Goal: Transaction & Acquisition: Subscribe to service/newsletter

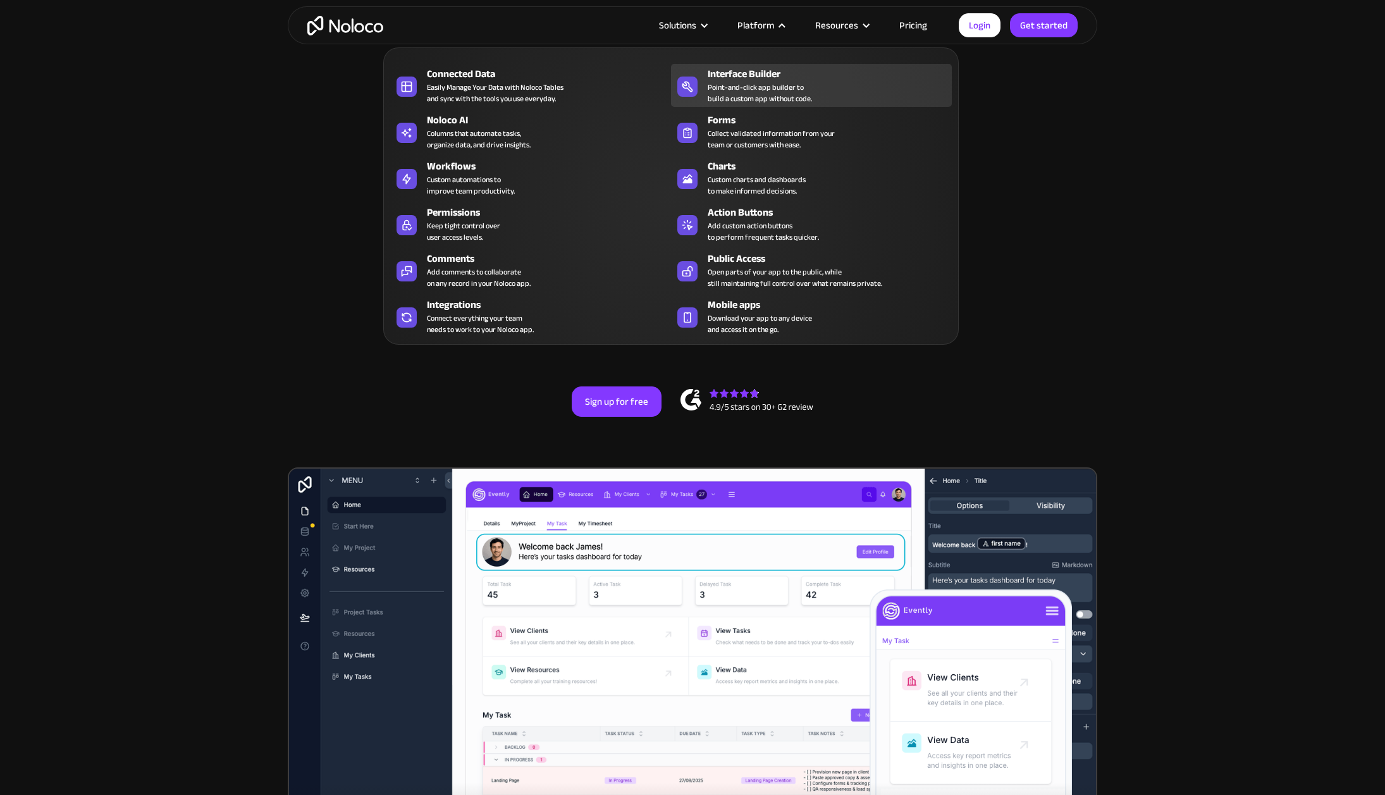
scroll to position [6, 0]
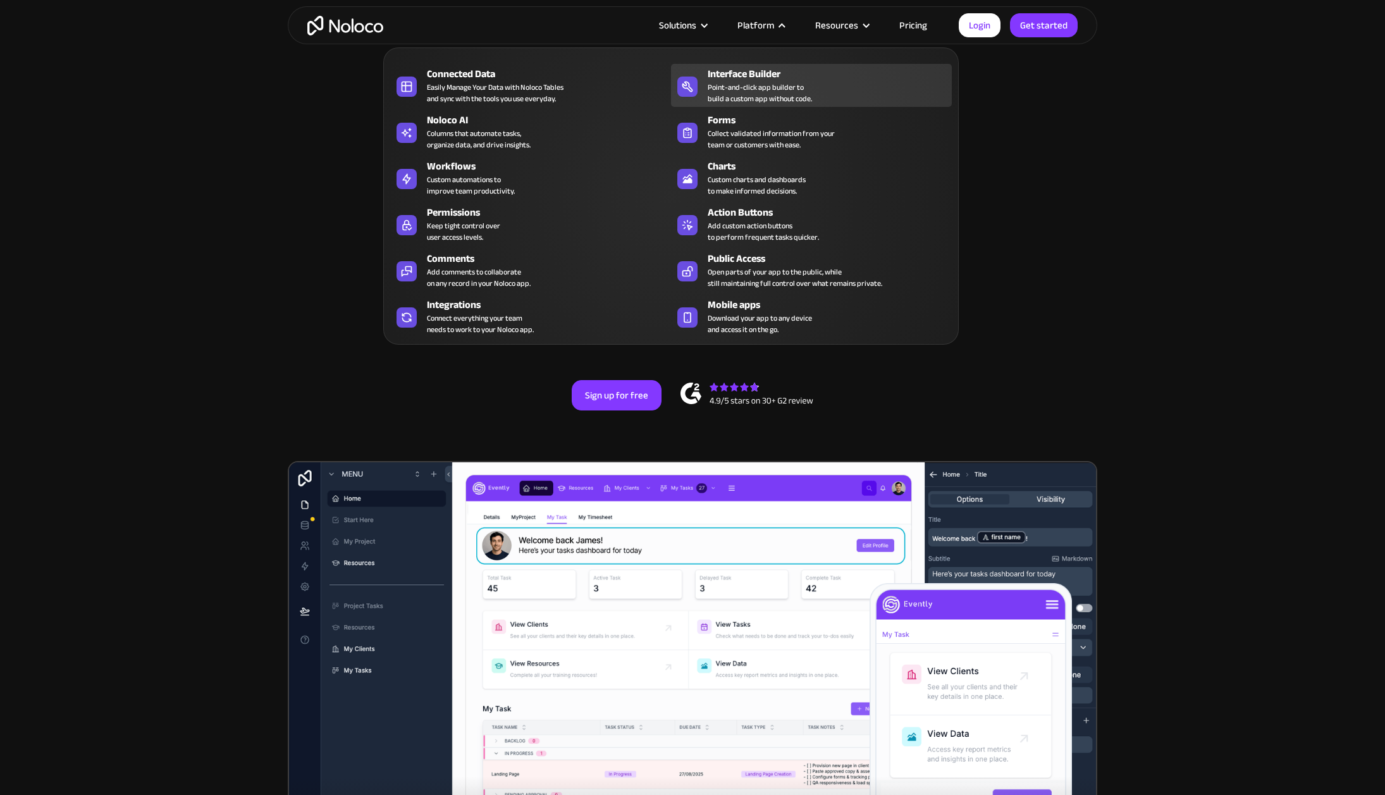
click at [766, 111] on div "Connected Data Easily Manage Your Data with Noloco Tables and sync with the too…" at bounding box center [671, 195] width 576 height 297
click at [772, 90] on div "Point-and-click app builder to build a custom app without code." at bounding box center [760, 93] width 104 height 23
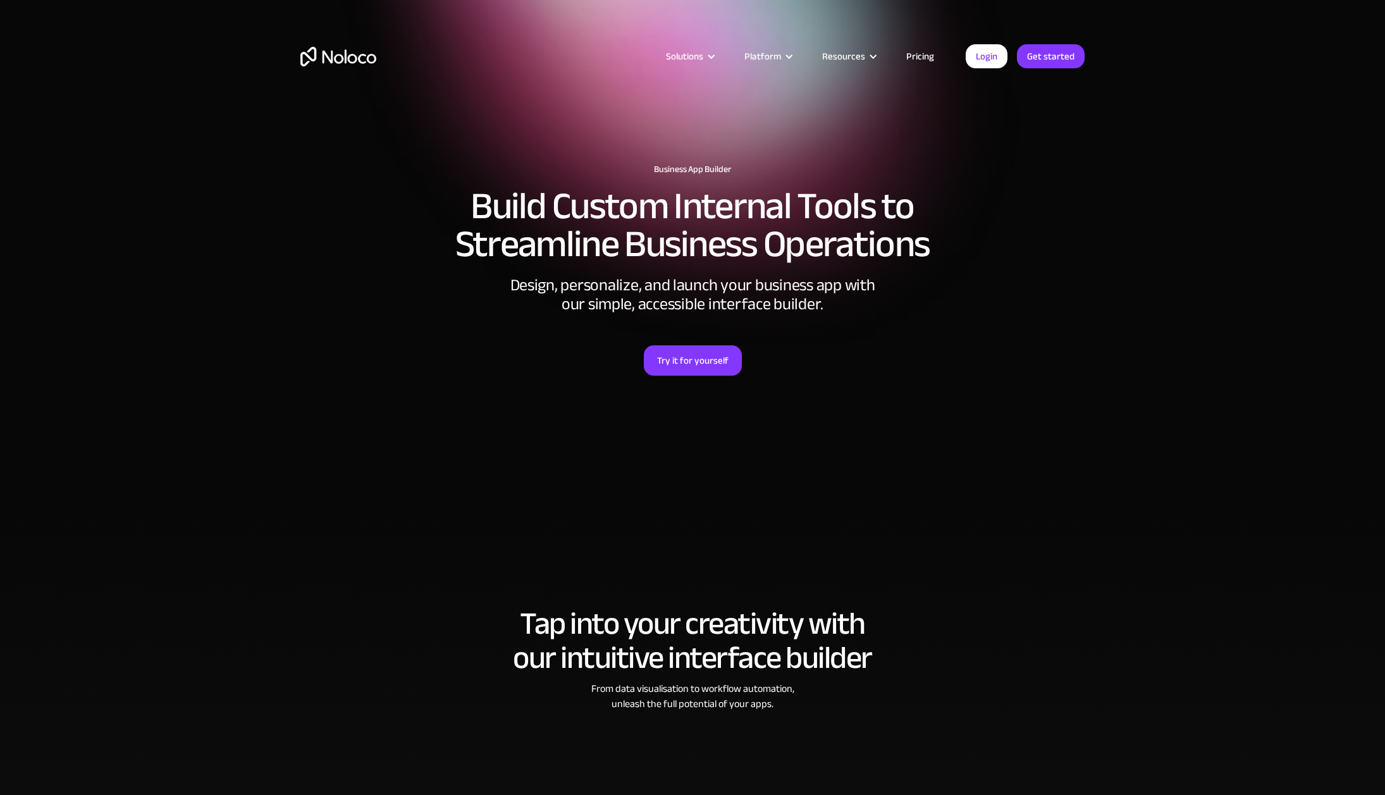
click at [916, 58] on link "Pricing" at bounding box center [920, 56] width 59 height 16
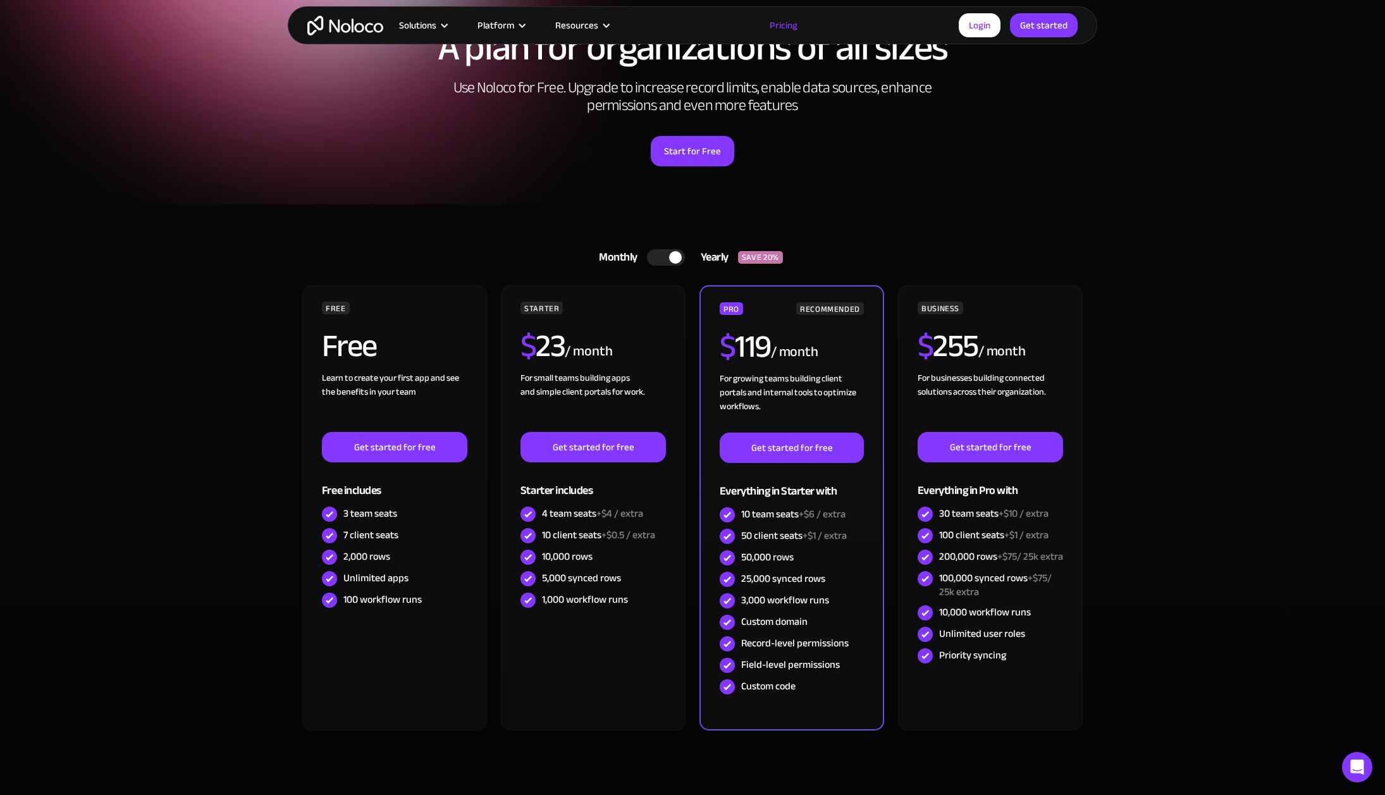
scroll to position [126, 0]
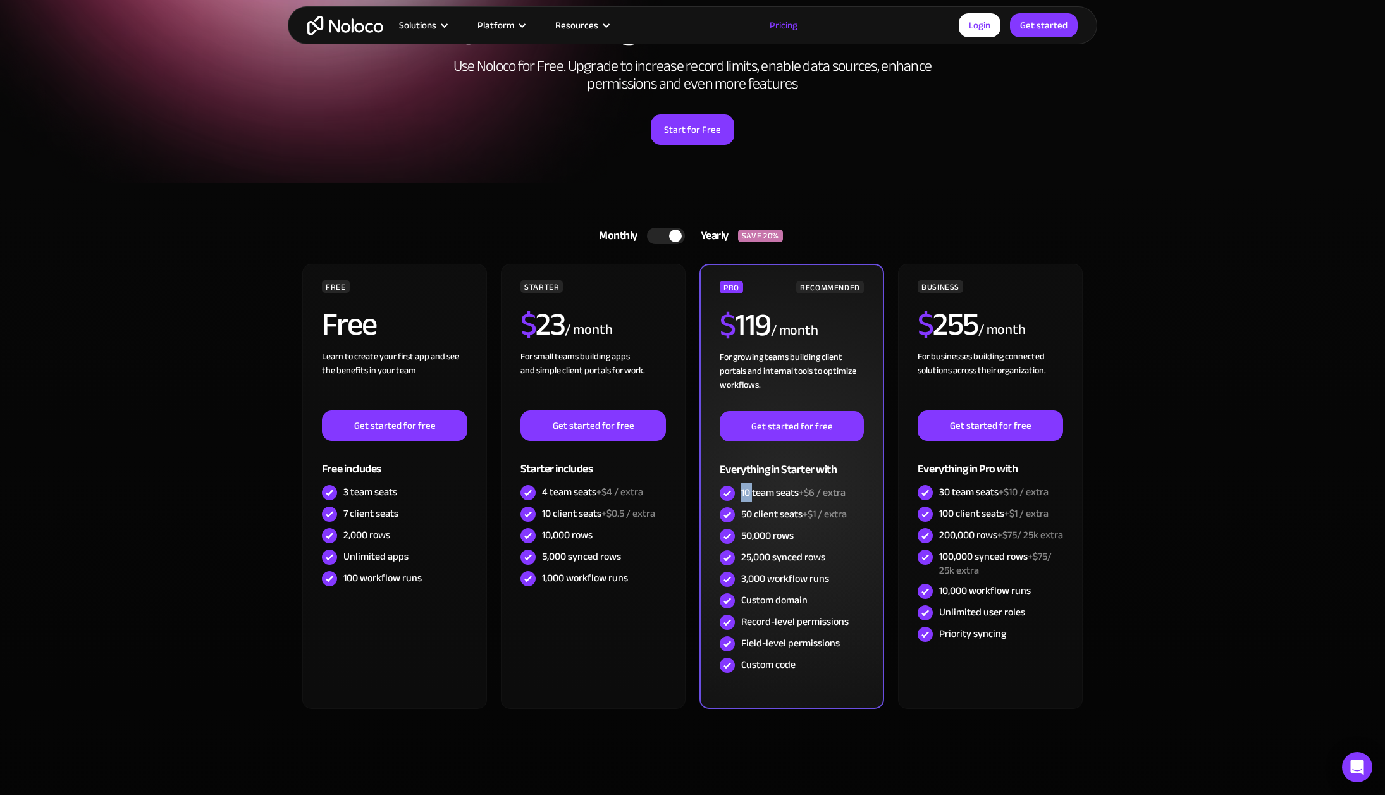
drag, startPoint x: 743, startPoint y: 492, endPoint x: 753, endPoint y: 491, distance: 10.1
click at [753, 491] on div "10 team seats +$6 / extra" at bounding box center [793, 493] width 104 height 14
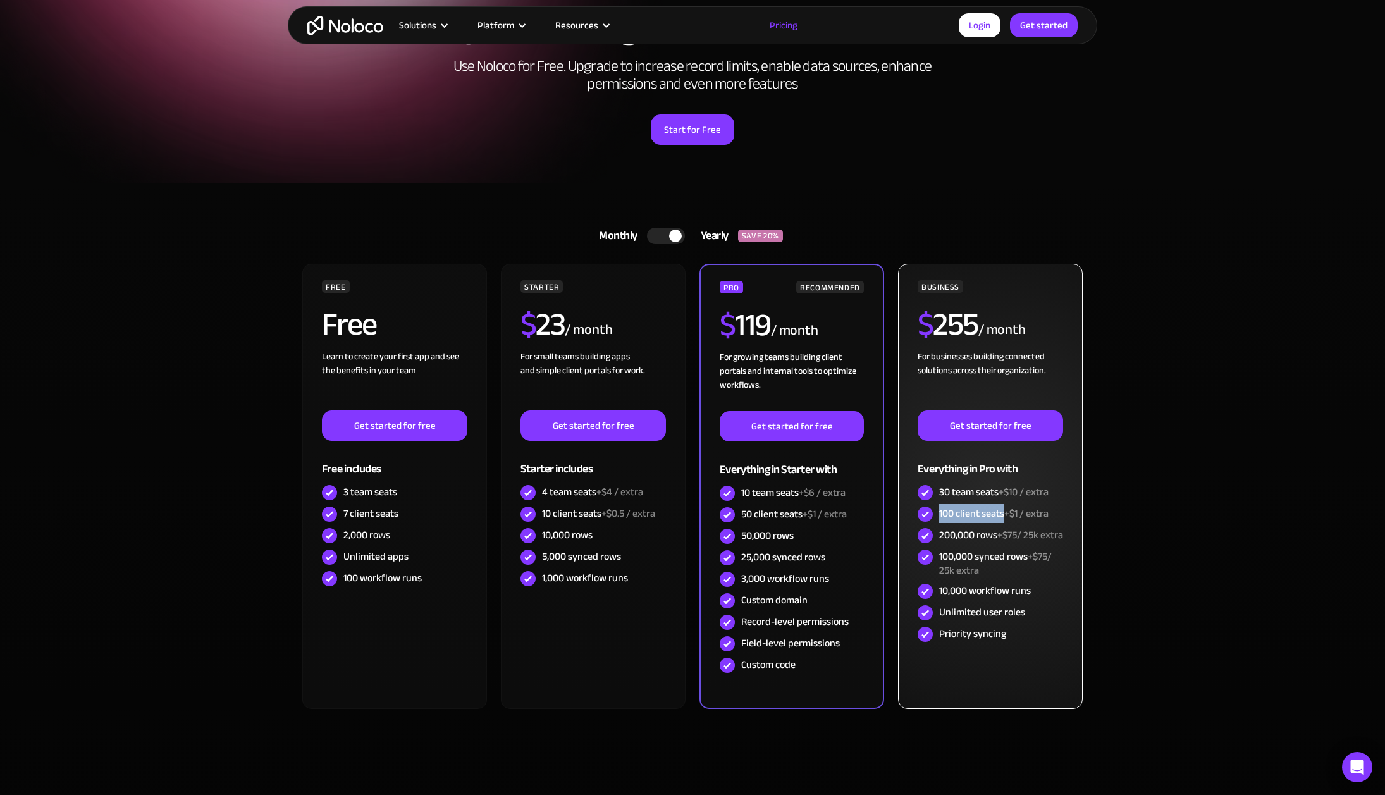
drag, startPoint x: 941, startPoint y: 513, endPoint x: 1003, endPoint y: 510, distance: 62.1
click at [1003, 510] on div "100 client seats +$1 / extra" at bounding box center [993, 514] width 109 height 14
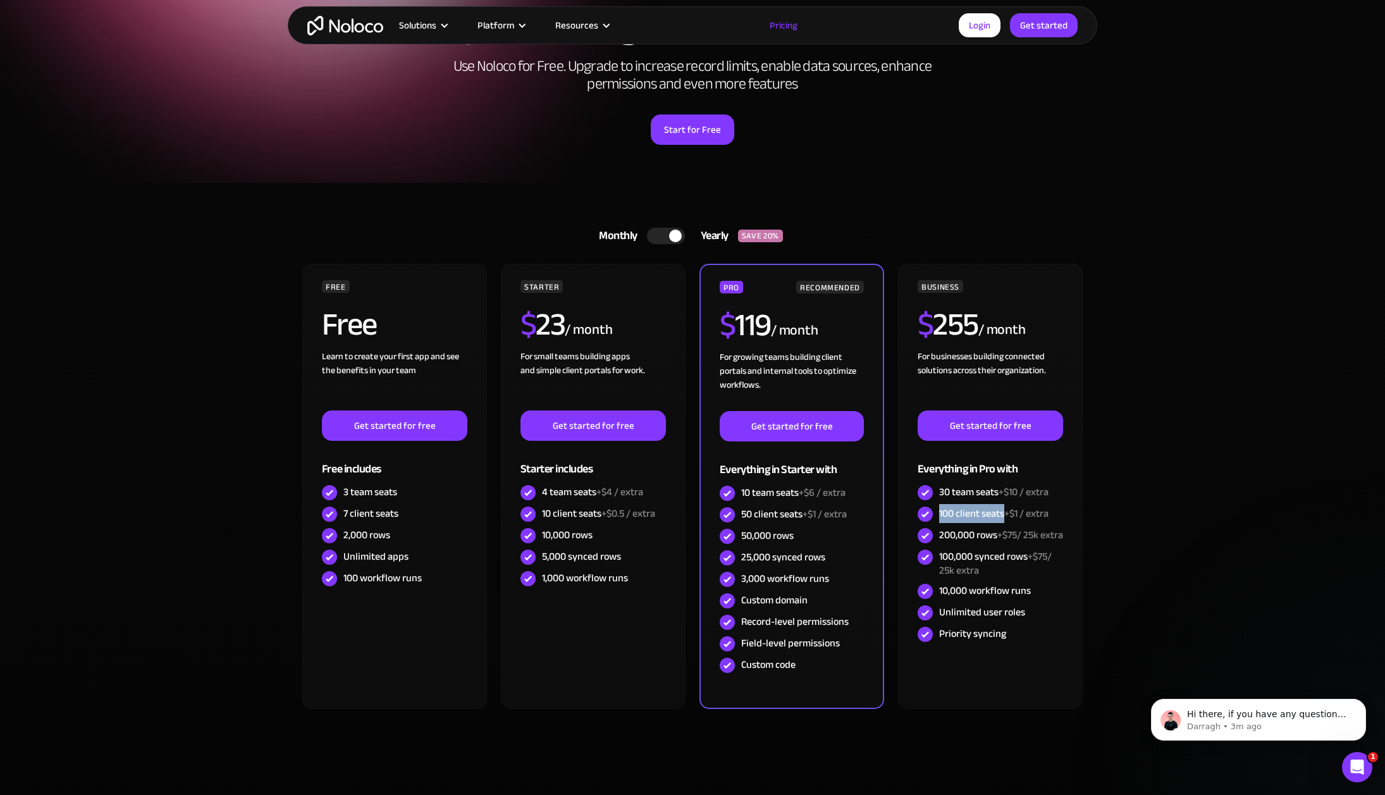
scroll to position [0, 0]
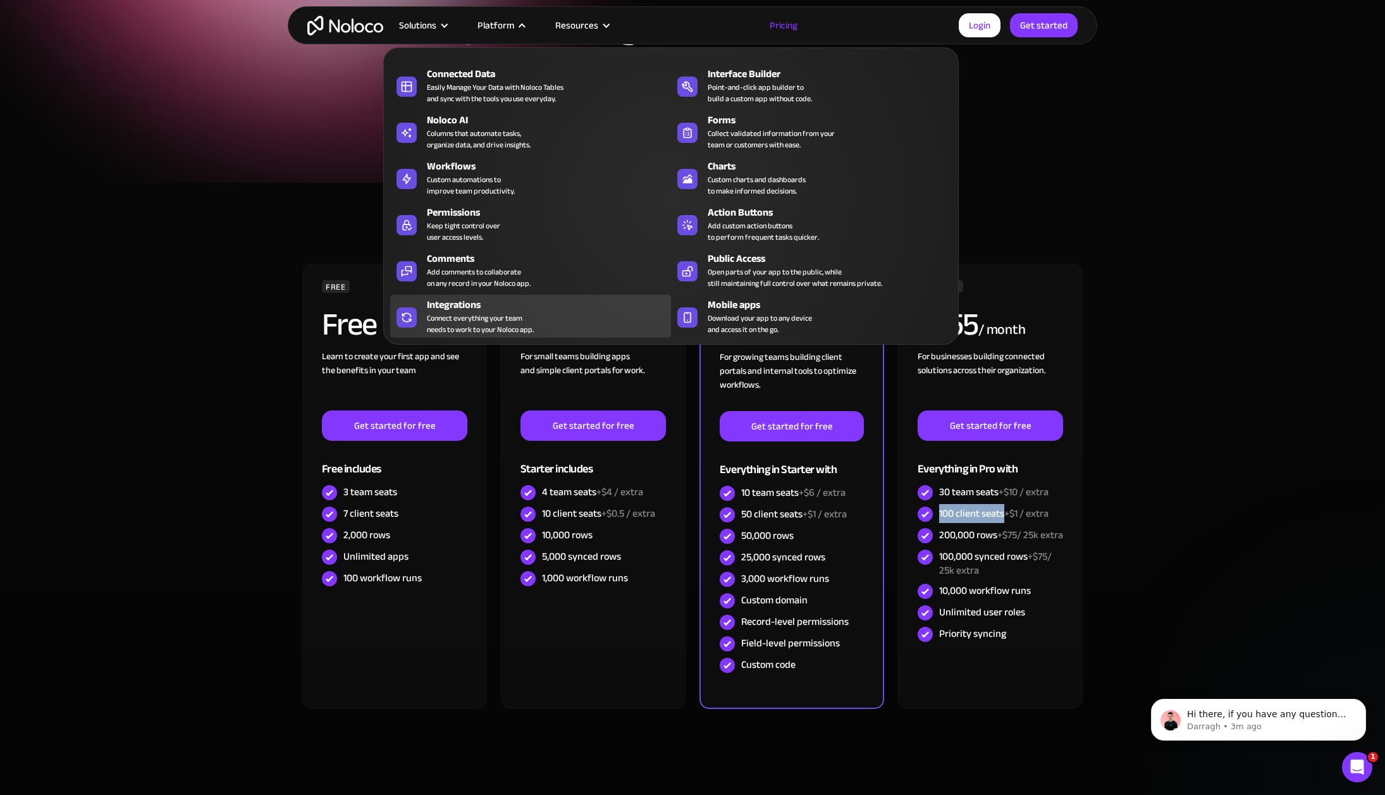
click at [509, 320] on div "Connect everything your team needs to work to your Noloco app." at bounding box center [480, 323] width 107 height 23
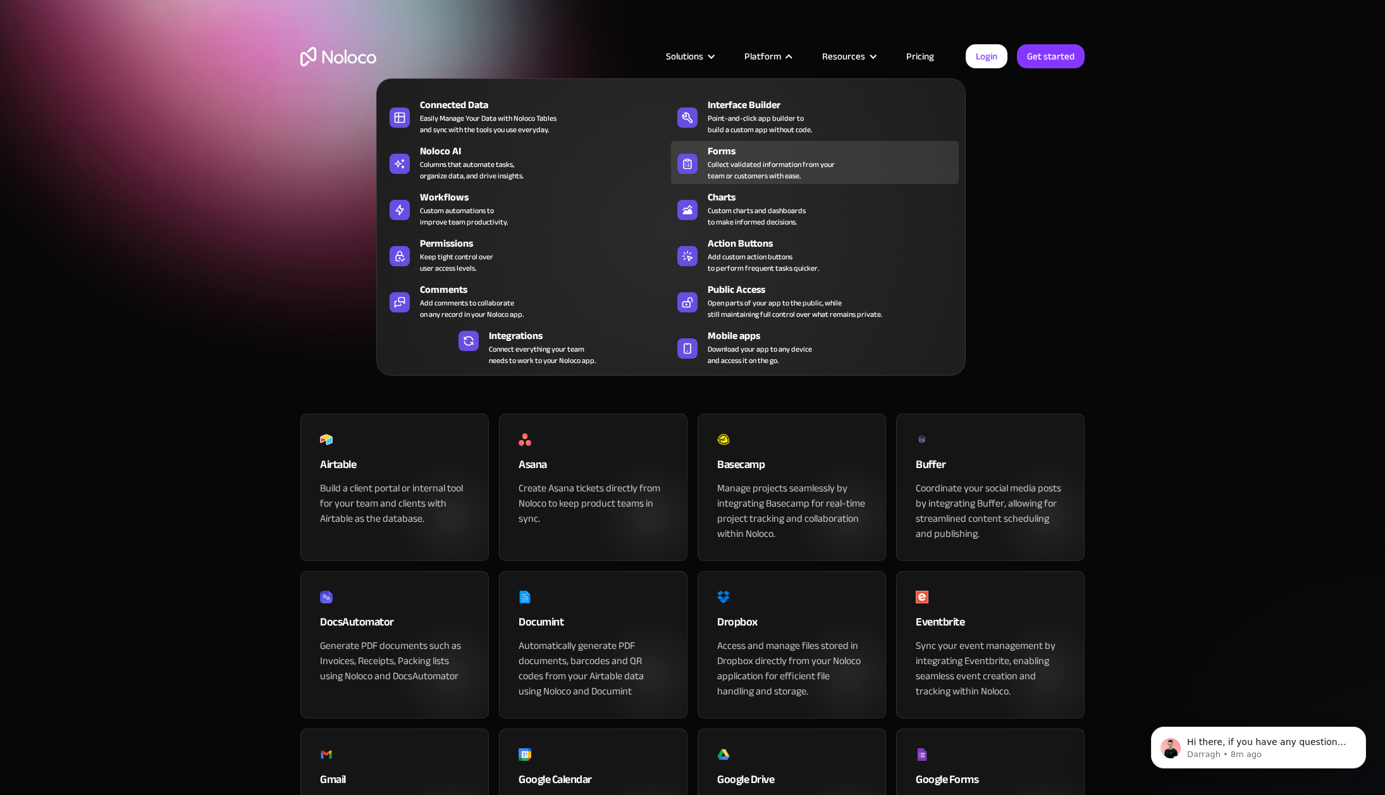
click at [762, 163] on div "Collect validated information from your team or customers with ease." at bounding box center [771, 170] width 127 height 23
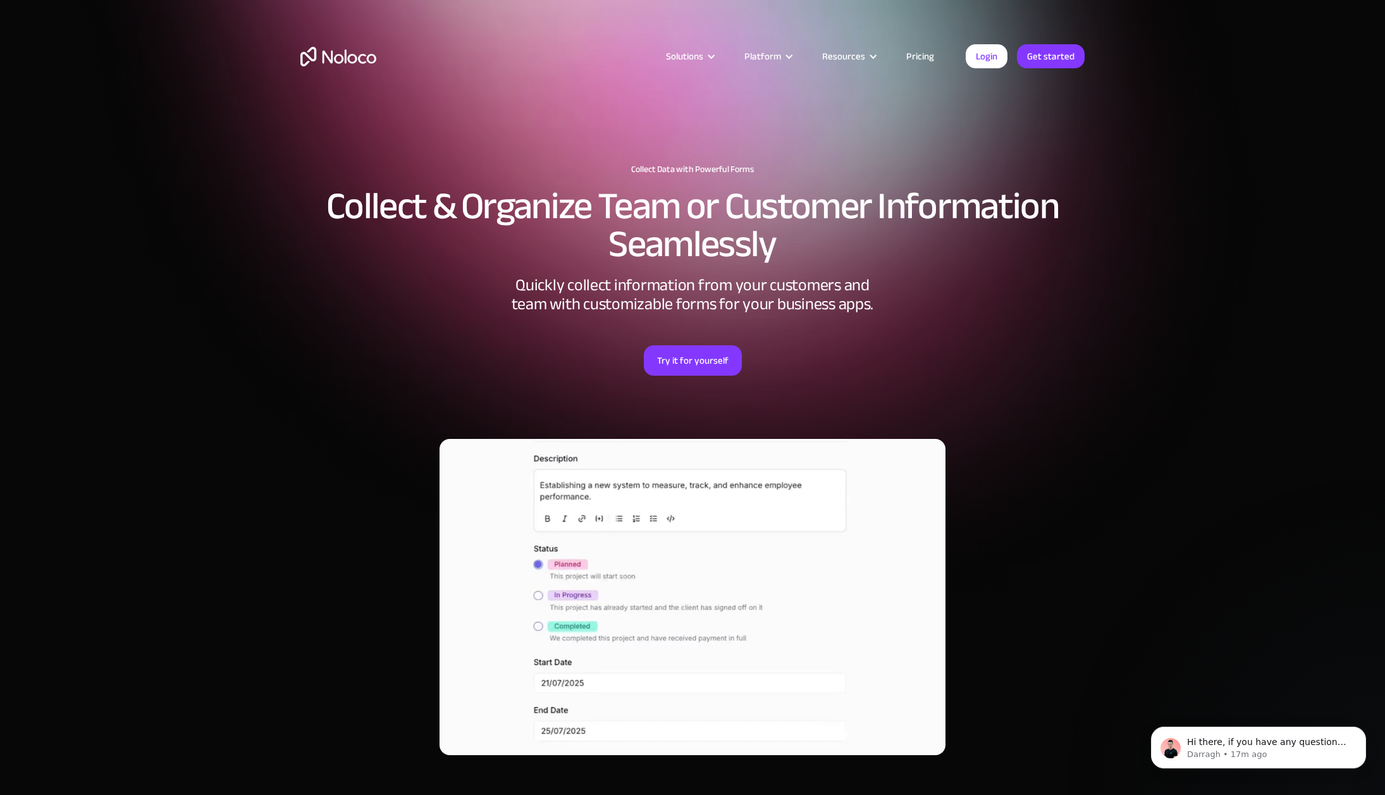
click at [919, 54] on link "Pricing" at bounding box center [920, 56] width 59 height 16
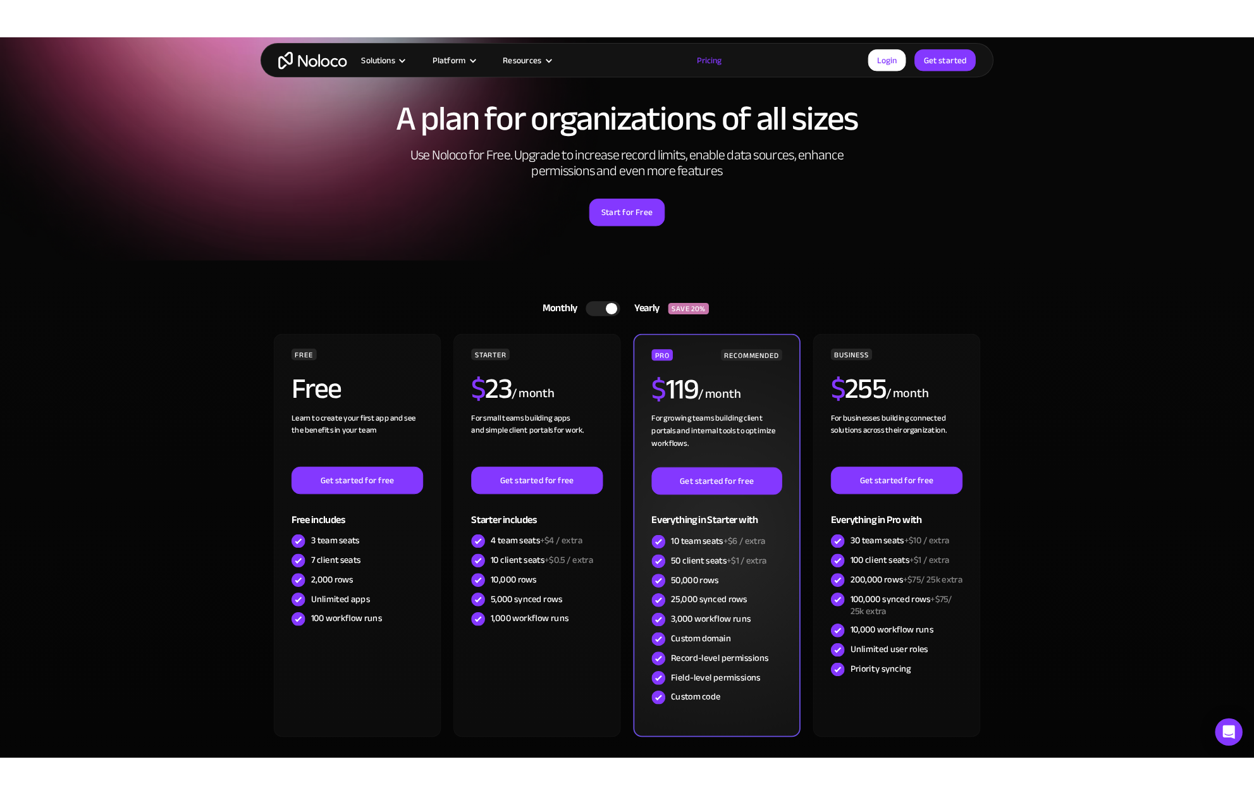
scroll to position [70, 0]
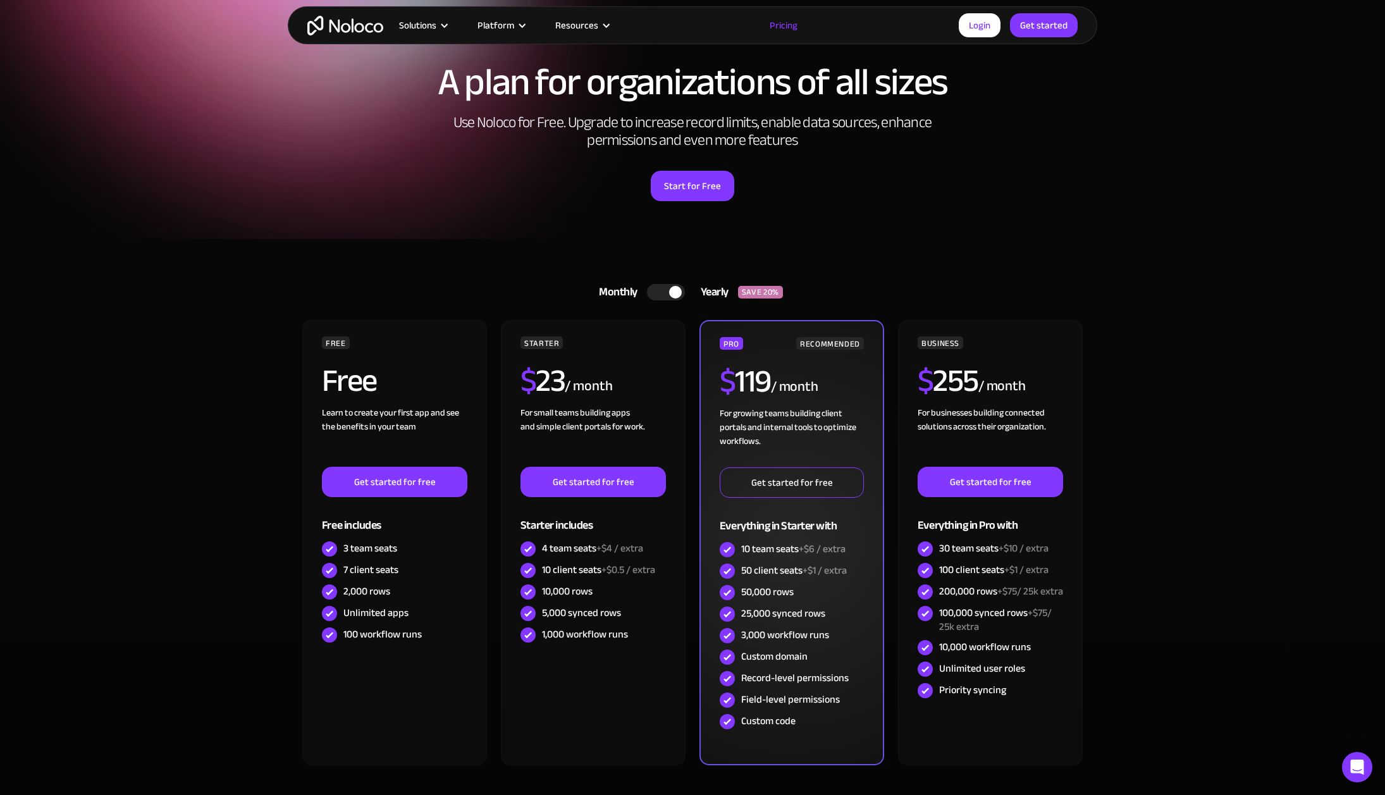
click at [782, 495] on link "Get started for free" at bounding box center [792, 482] width 144 height 30
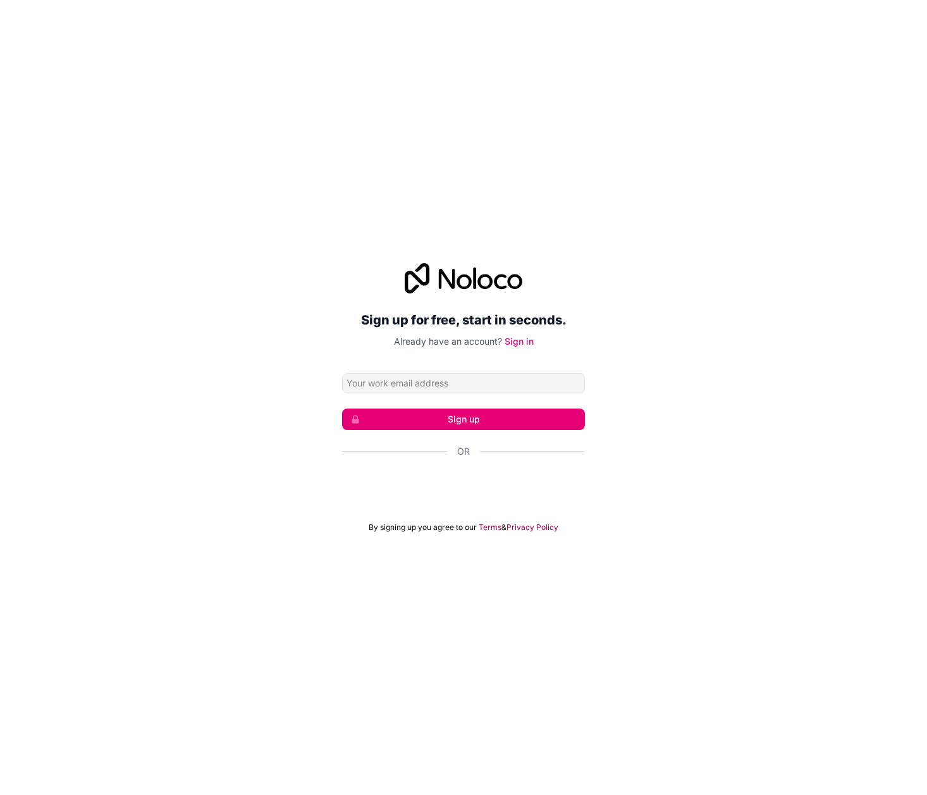
click at [502, 385] on input "Email address" at bounding box center [463, 383] width 243 height 20
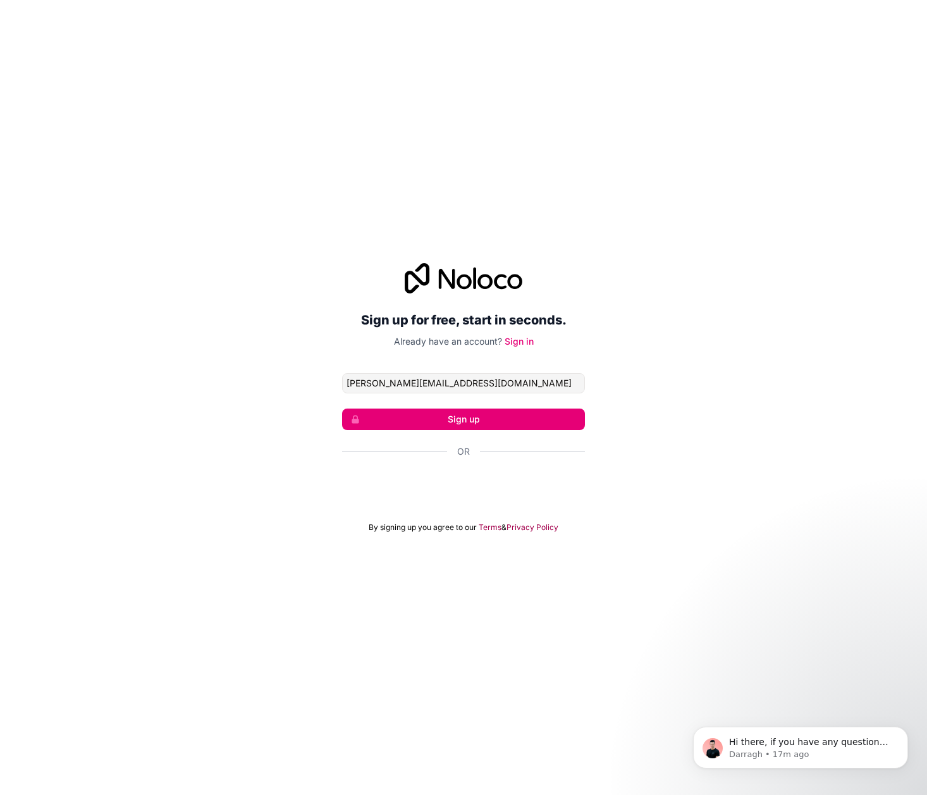
type input "[PERSON_NAME][EMAIL_ADDRESS][DOMAIN_NAME]"
click at [538, 355] on div "Sign up for free, start in seconds. Already have an account? Sign in [PERSON_NA…" at bounding box center [463, 397] width 243 height 269
click at [460, 424] on button "Sign up" at bounding box center [463, 420] width 243 height 22
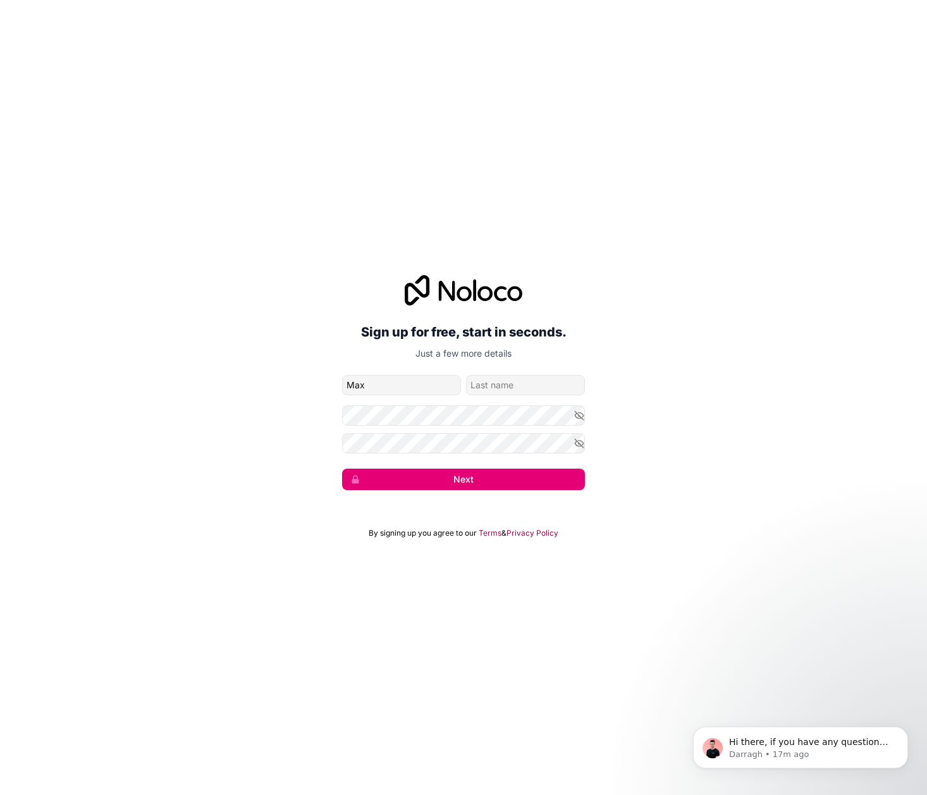
type input "Max"
type input "[PERSON_NAME]"
click at [342, 469] on button "Next" at bounding box center [463, 480] width 243 height 22
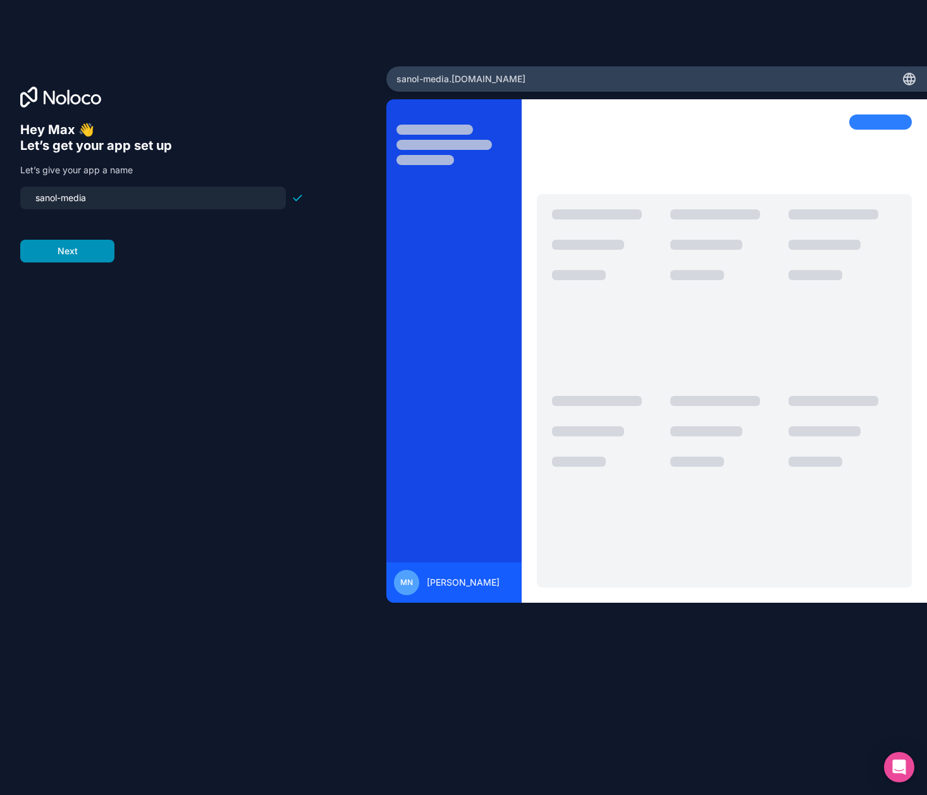
click at [99, 250] on button "Next" at bounding box center [67, 251] width 94 height 23
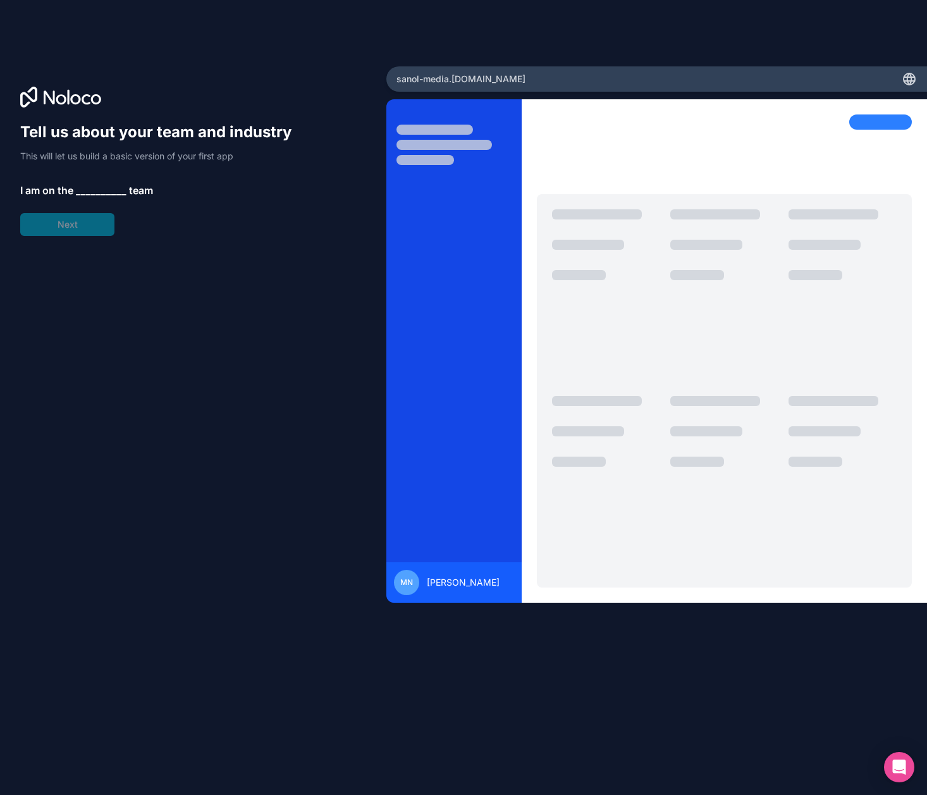
click at [95, 195] on span "__________" at bounding box center [101, 190] width 51 height 15
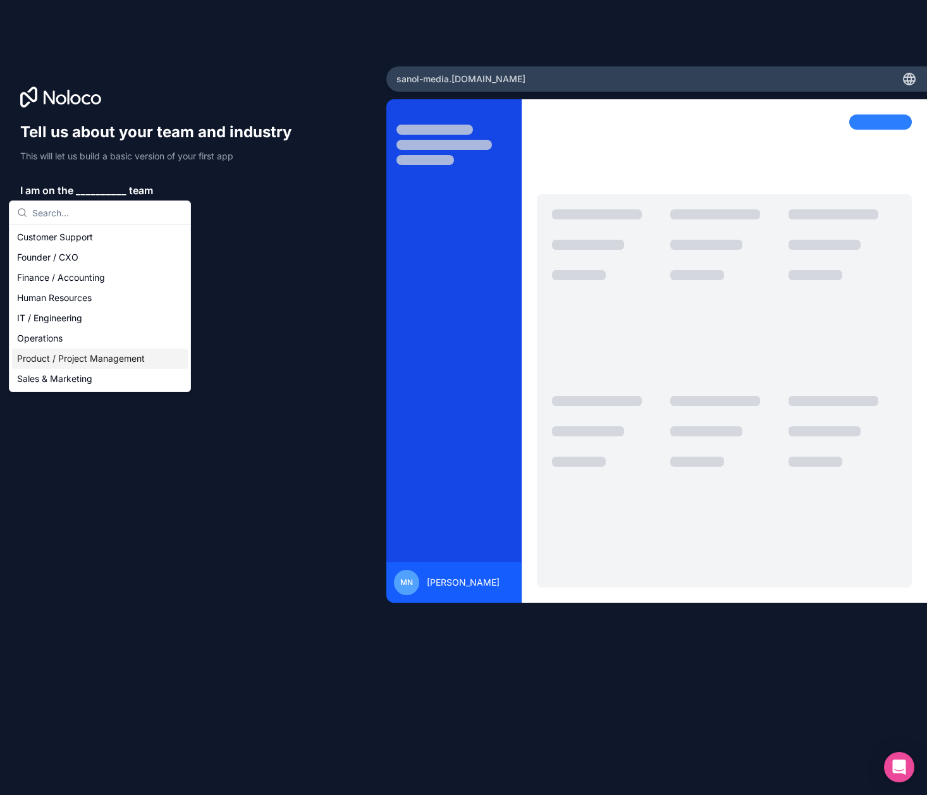
click at [78, 358] on div "Product / Project Management" at bounding box center [100, 359] width 176 height 20
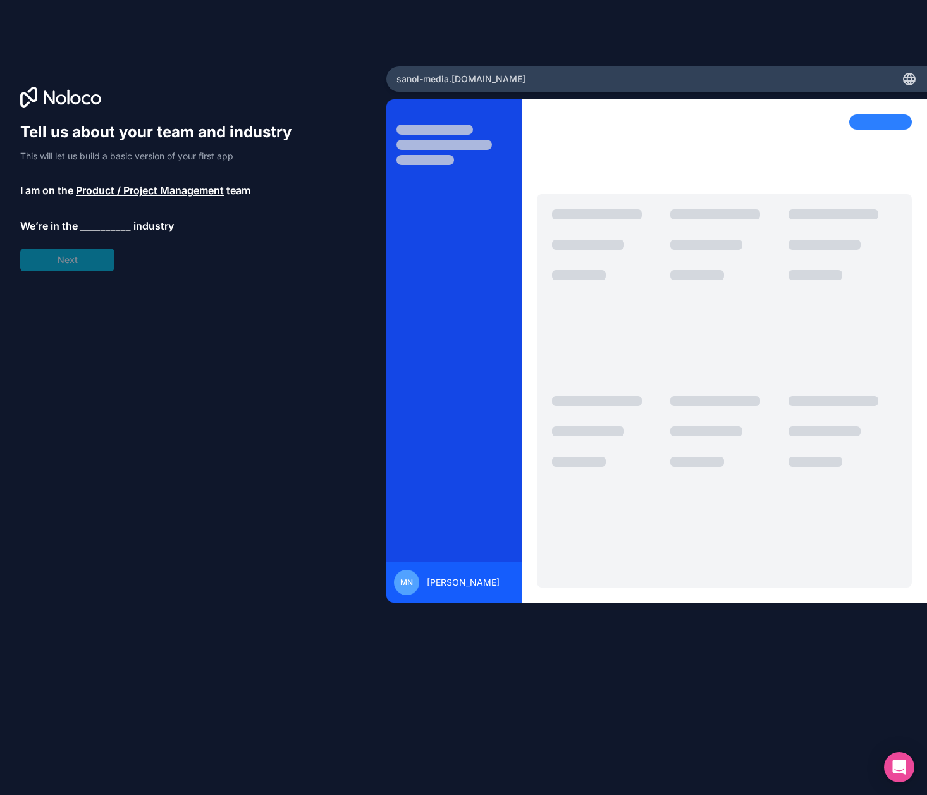
click at [80, 252] on div "Tell us about your team and industry This will let us build a basic version of …" at bounding box center [161, 196] width 283 height 149
click at [111, 231] on span "__________" at bounding box center [105, 225] width 51 height 15
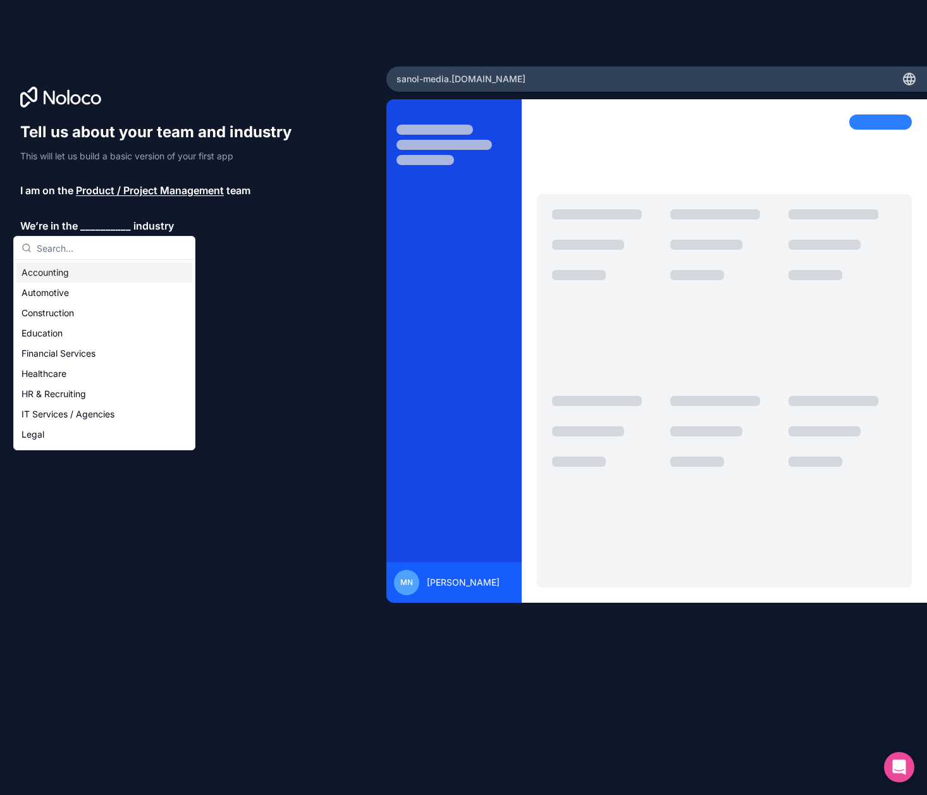
click at [301, 214] on div "Tell us about your team and industry This will let us build a basic version of …" at bounding box center [161, 196] width 283 height 149
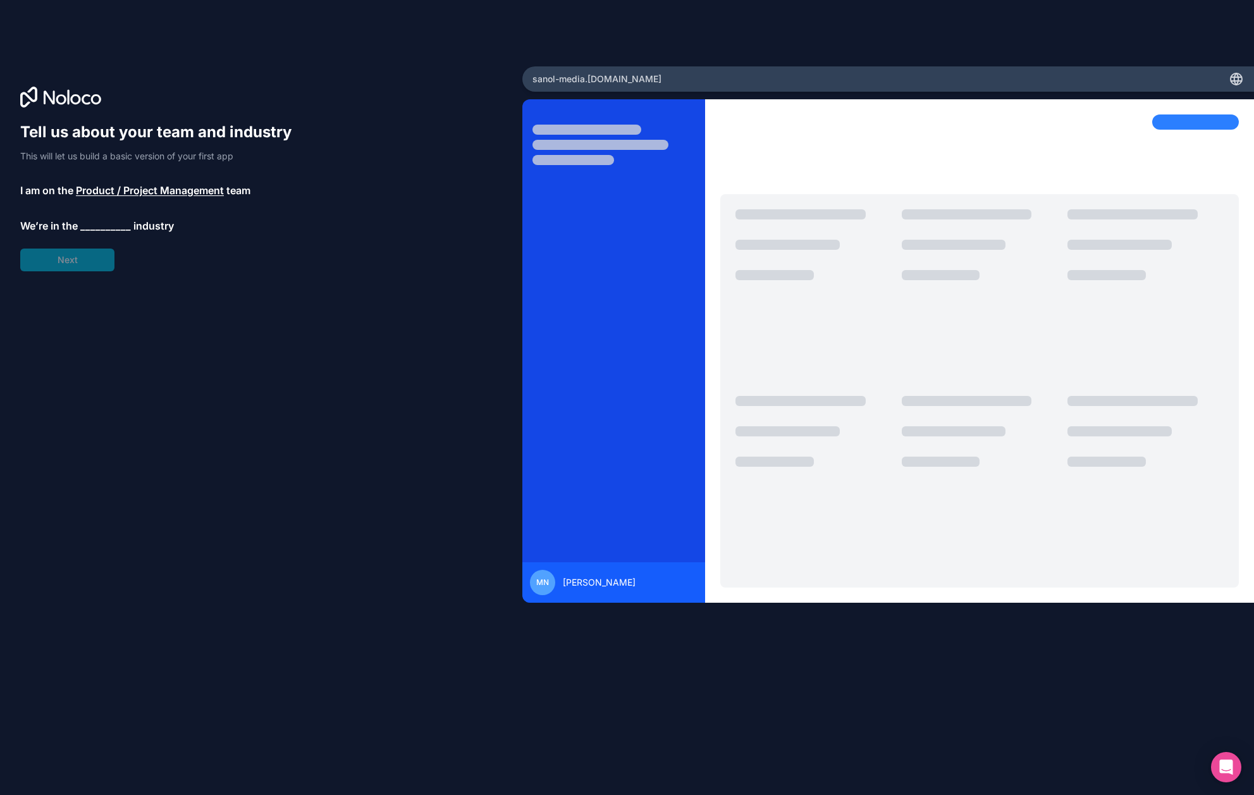
click at [109, 228] on span "__________" at bounding box center [105, 225] width 51 height 15
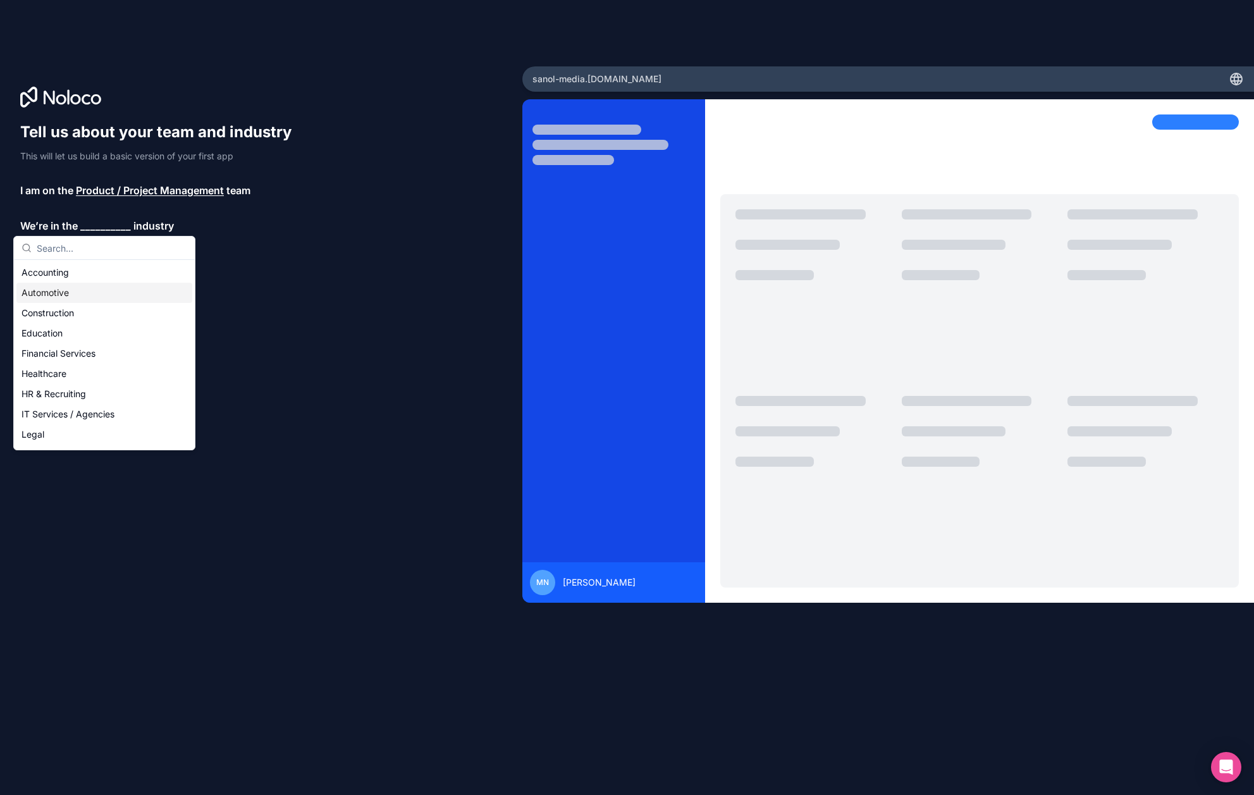
click at [77, 305] on div "Construction" at bounding box center [104, 313] width 176 height 20
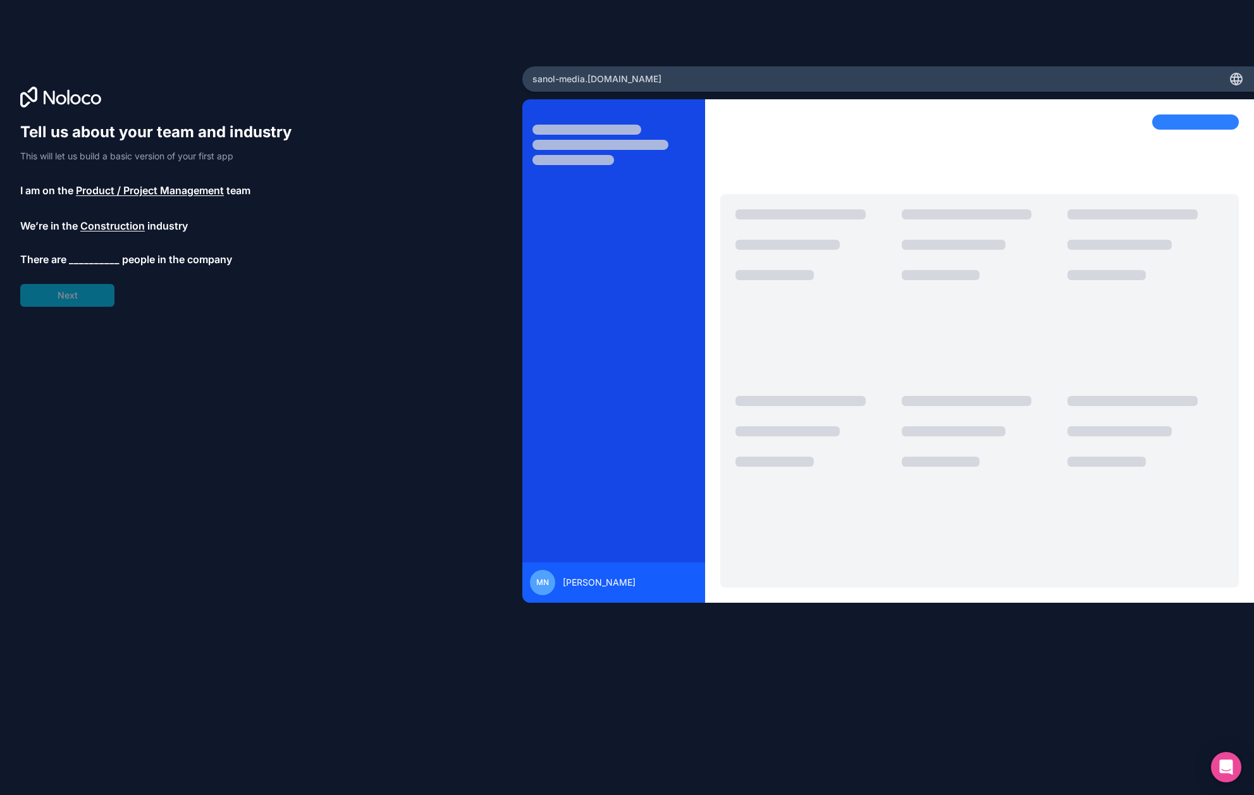
click at [80, 303] on div "Tell us about your team and industry This will let us build a basic version of …" at bounding box center [161, 214] width 283 height 185
click at [105, 257] on span "__________" at bounding box center [94, 261] width 51 height 15
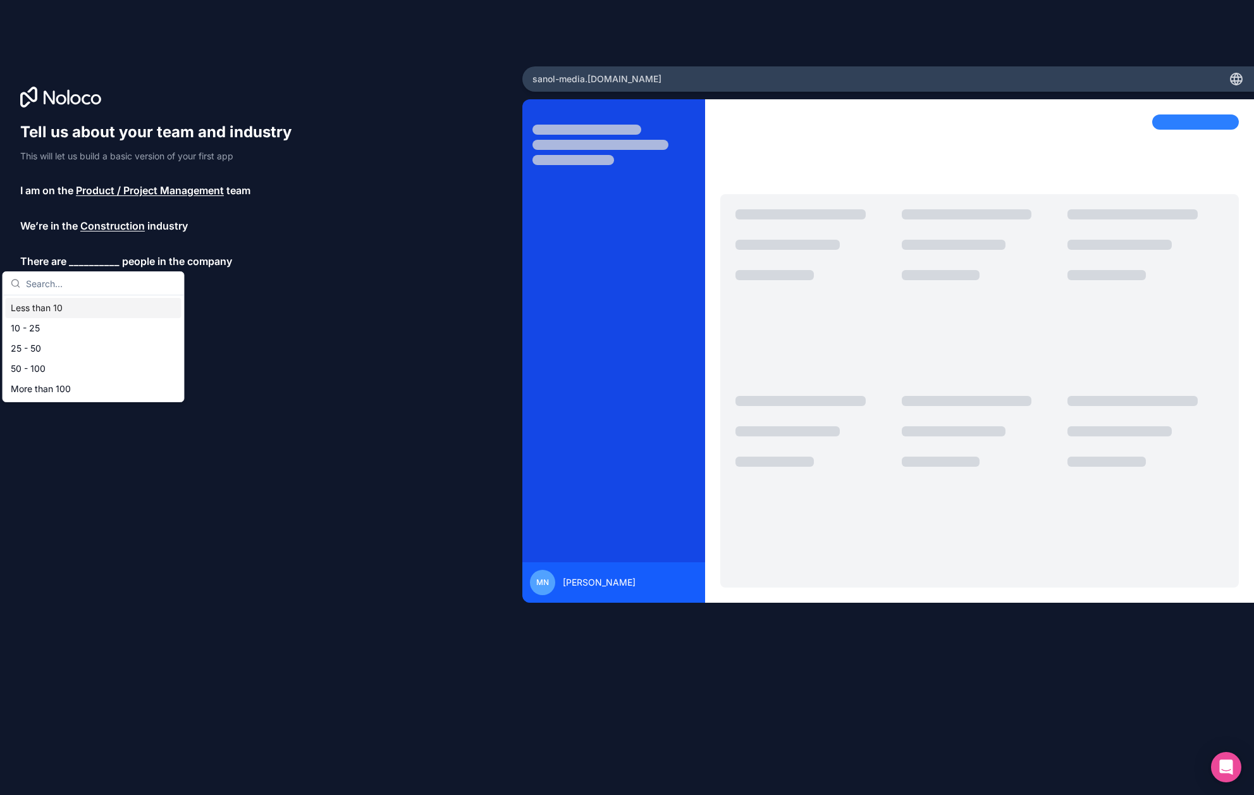
click at [104, 316] on div "Less than 10" at bounding box center [94, 308] width 176 height 20
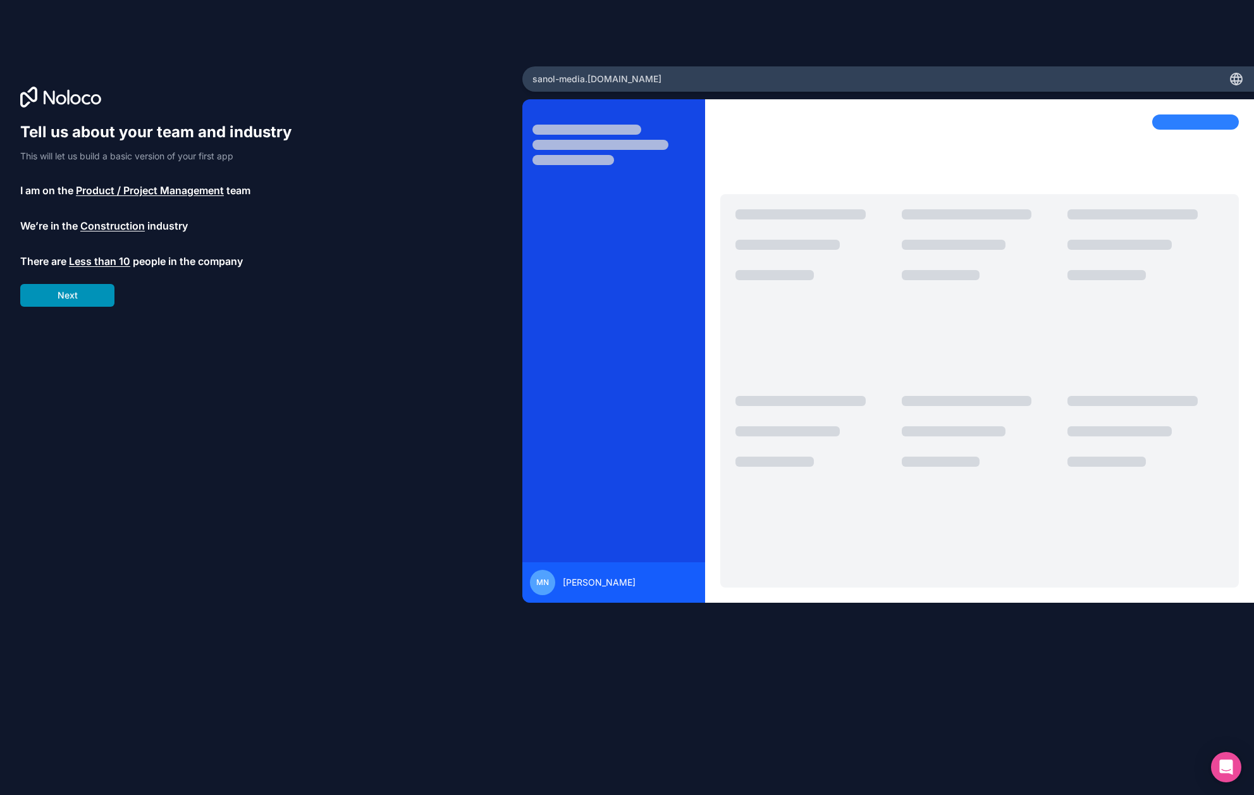
click at [87, 294] on button "Next" at bounding box center [67, 295] width 94 height 23
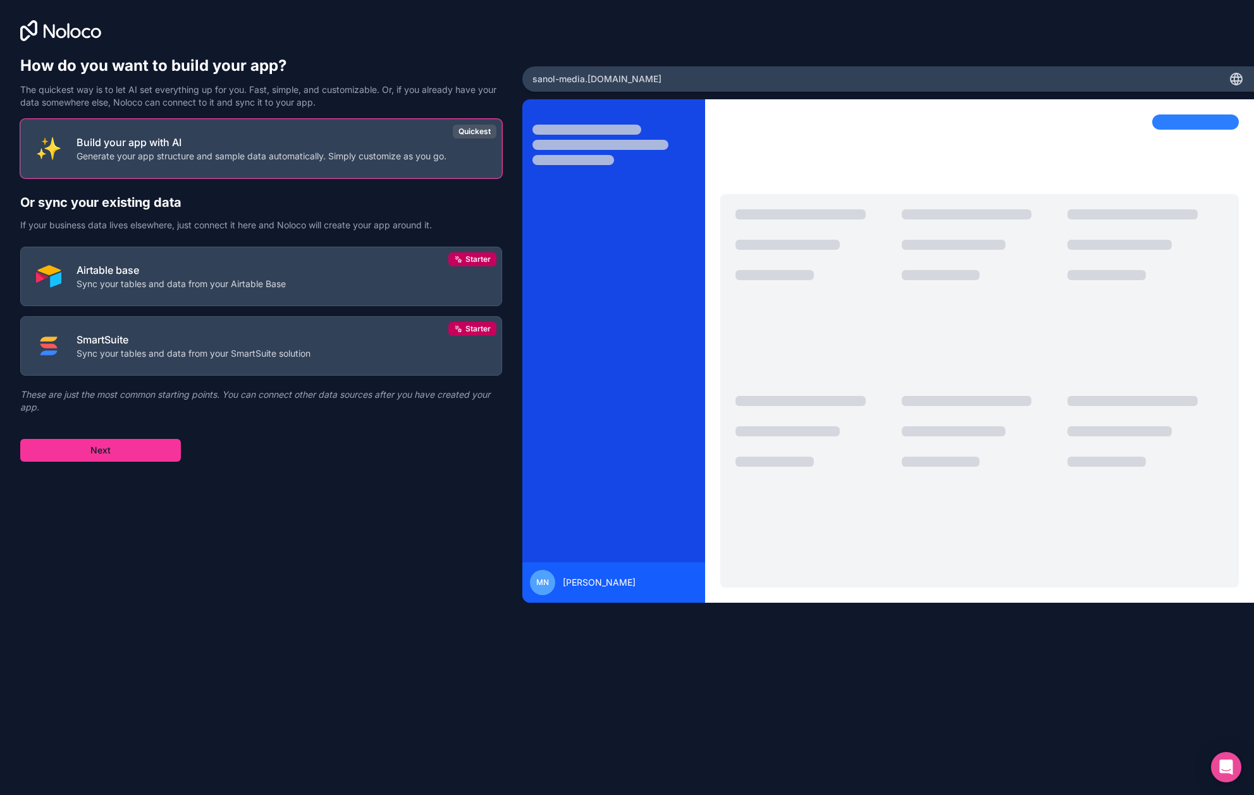
click at [367, 426] on div "Build your app with AI Generate your app structure and sample data automaticall…" at bounding box center [261, 290] width 482 height 343
click at [149, 284] on p "Sync your tables and data from your Airtable Base" at bounding box center [181, 281] width 209 height 13
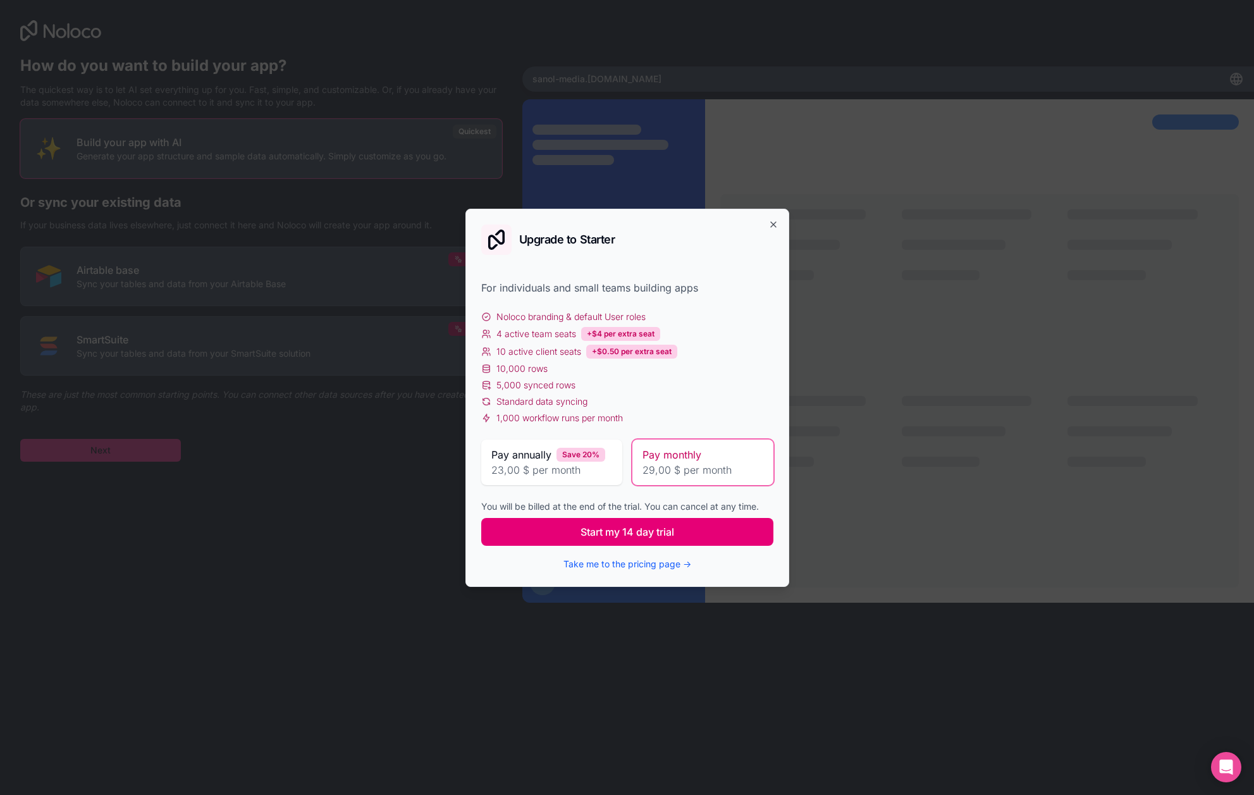
click at [646, 538] on span "Start my 14 day trial" at bounding box center [628, 531] width 94 height 15
